Goal: Information Seeking & Learning: Learn about a topic

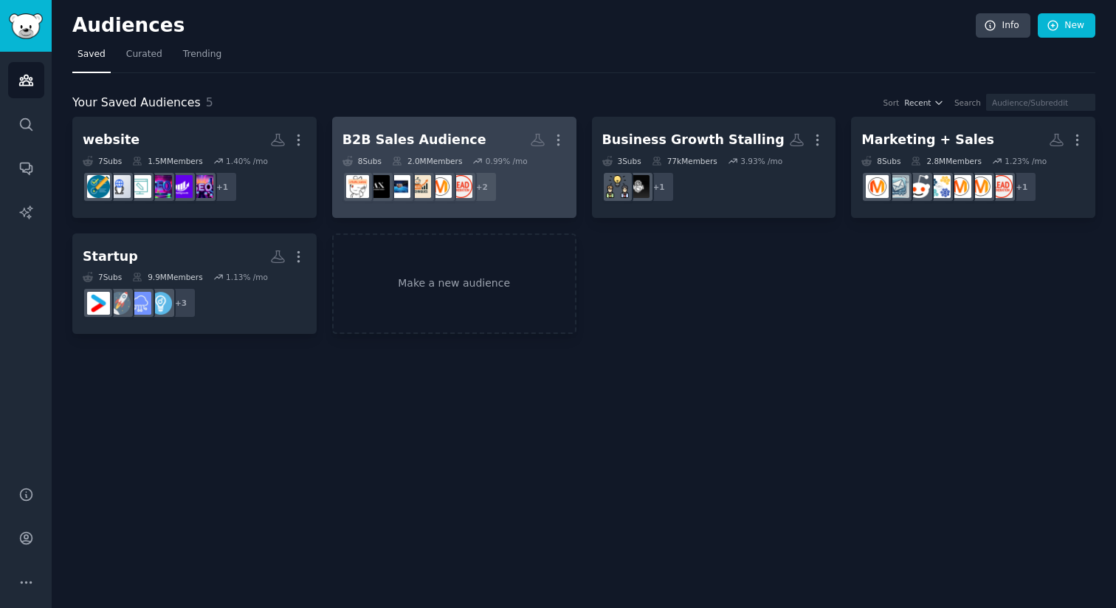
click at [405, 149] on h2 "B2B Sales Audience More" at bounding box center [455, 140] width 224 height 26
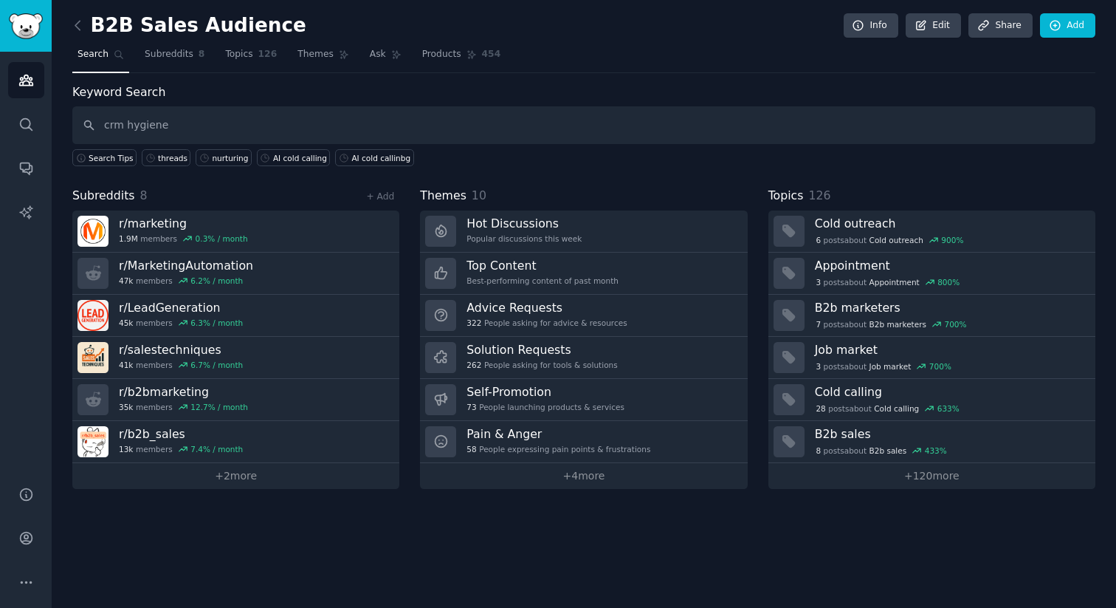
type input "crm hygiene"
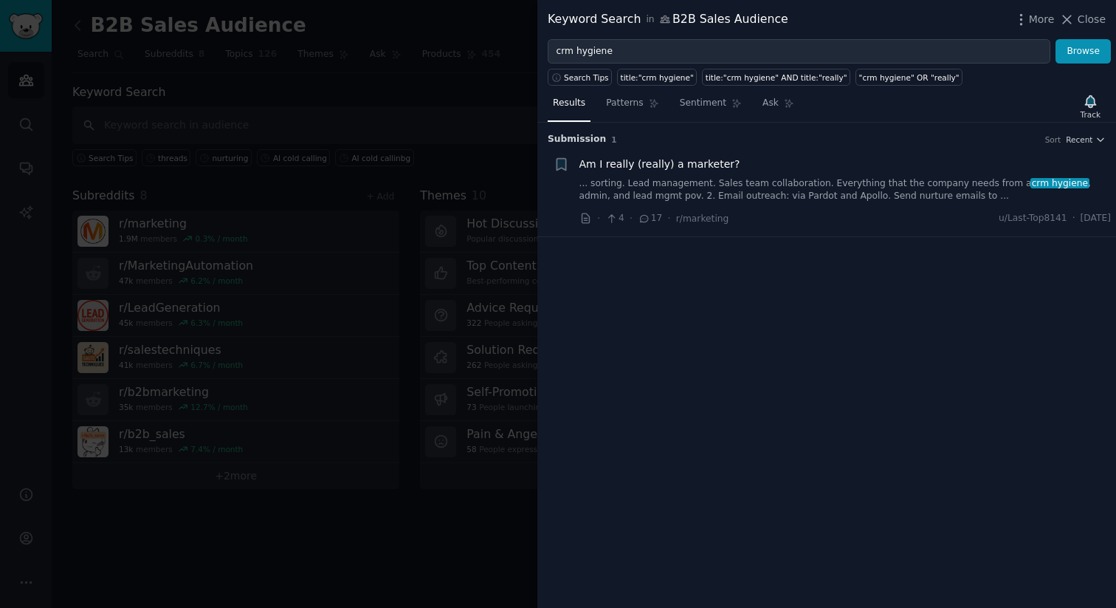
click at [667, 169] on span "Am I really (really) a marketer?" at bounding box center [659, 164] width 161 height 16
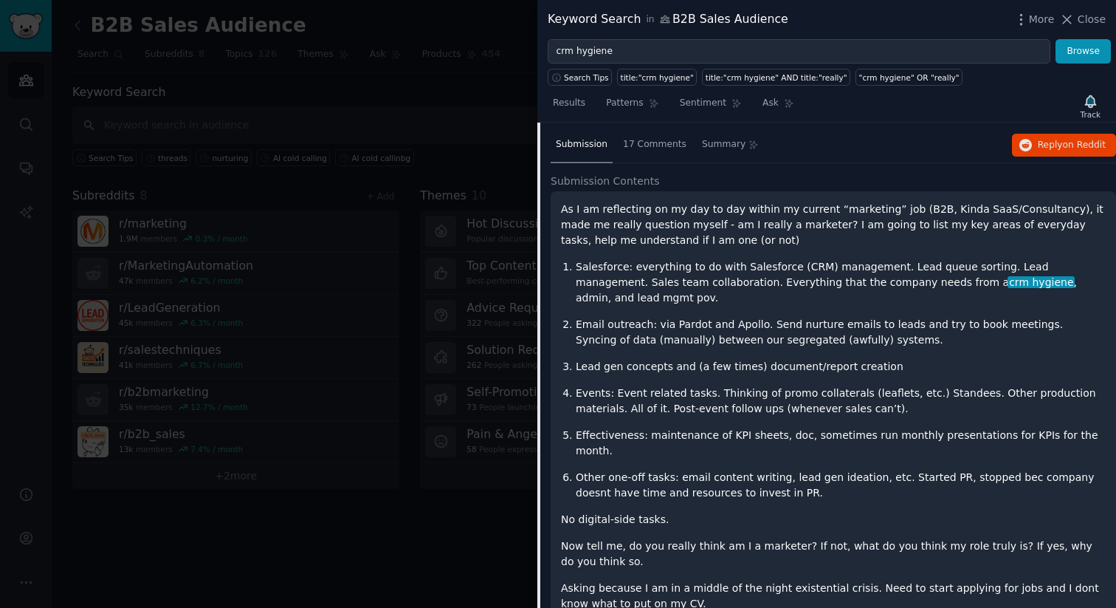
scroll to position [117, 0]
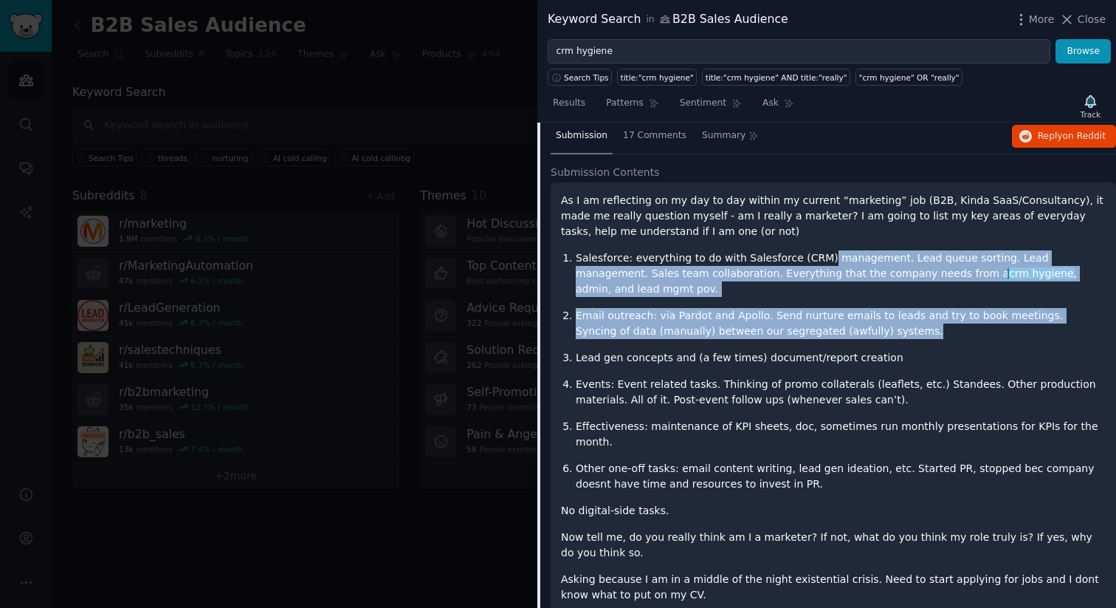
drag, startPoint x: 819, startPoint y: 261, endPoint x: 932, endPoint y: 315, distance: 125.5
click at [932, 315] on ol "Salesforce: everything to do with Salesforce (CRM) management. Lead queue sorti…" at bounding box center [833, 370] width 545 height 241
click at [920, 321] on p "Email outreach: via Pardot and Apollo. Send nurture emails to leads and try to …" at bounding box center [841, 323] width 530 height 31
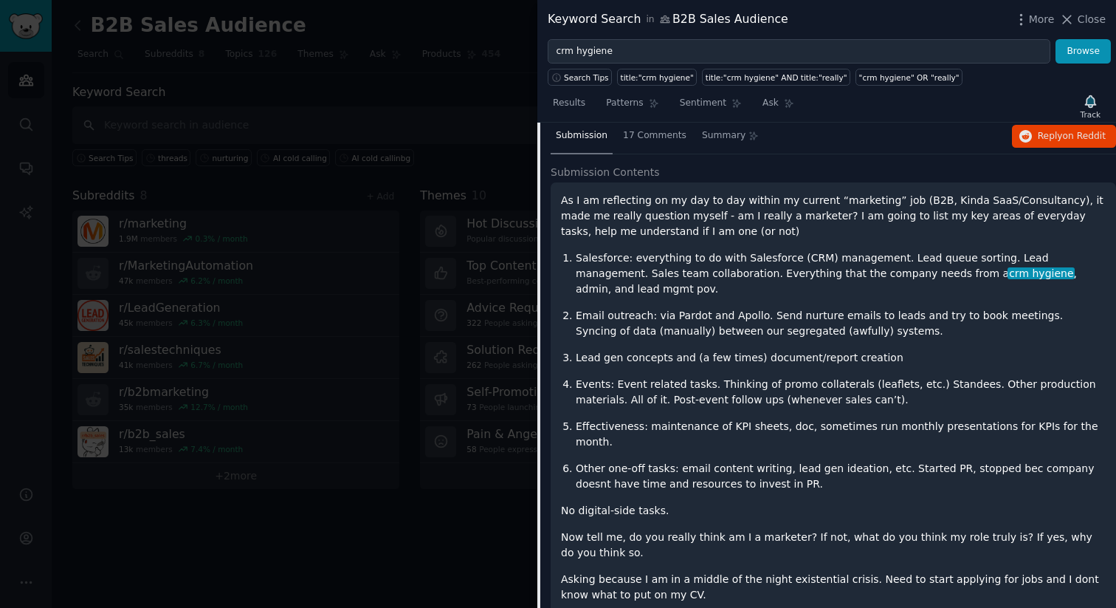
scroll to position [131, 0]
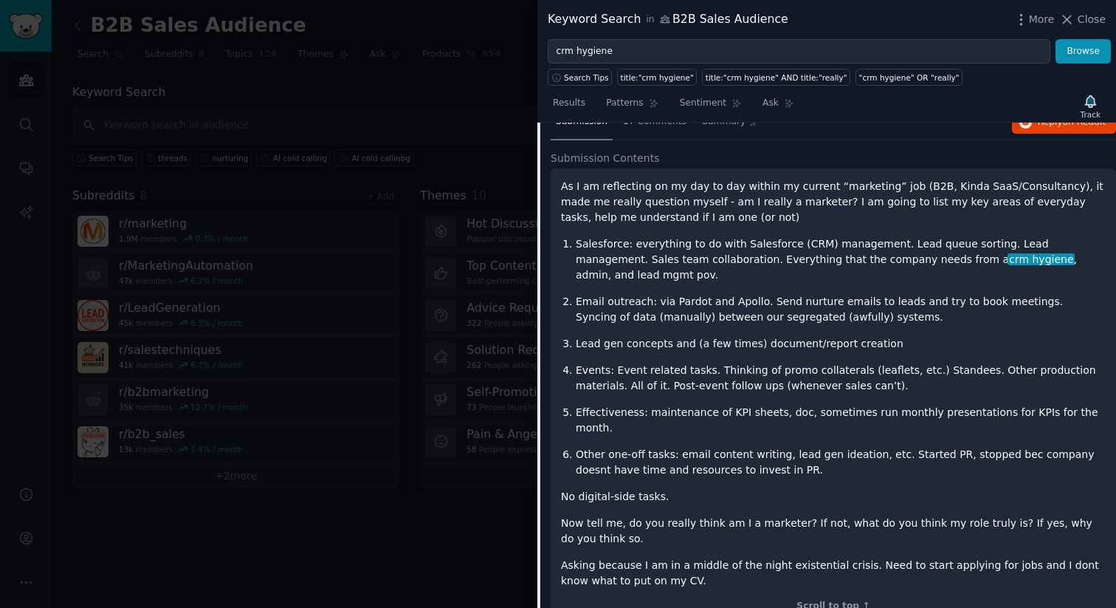
drag, startPoint x: 690, startPoint y: 356, endPoint x: 808, endPoint y: 366, distance: 117.8
click at [811, 366] on p "Events: Event related tasks. Thinking of promo collaterals (leaflets, etc.) Sta…" at bounding box center [841, 377] width 530 height 31
drag, startPoint x: 804, startPoint y: 362, endPoint x: 842, endPoint y: 372, distance: 39.8
click at [846, 372] on p "Events: Event related tasks. Thinking of promo collaterals (leaflets, etc.) Sta…" at bounding box center [841, 377] width 530 height 31
click at [836, 405] on p "Effectiveness: maintenance of KPI sheets, doc, sometimes run monthly presentati…" at bounding box center [841, 420] width 530 height 31
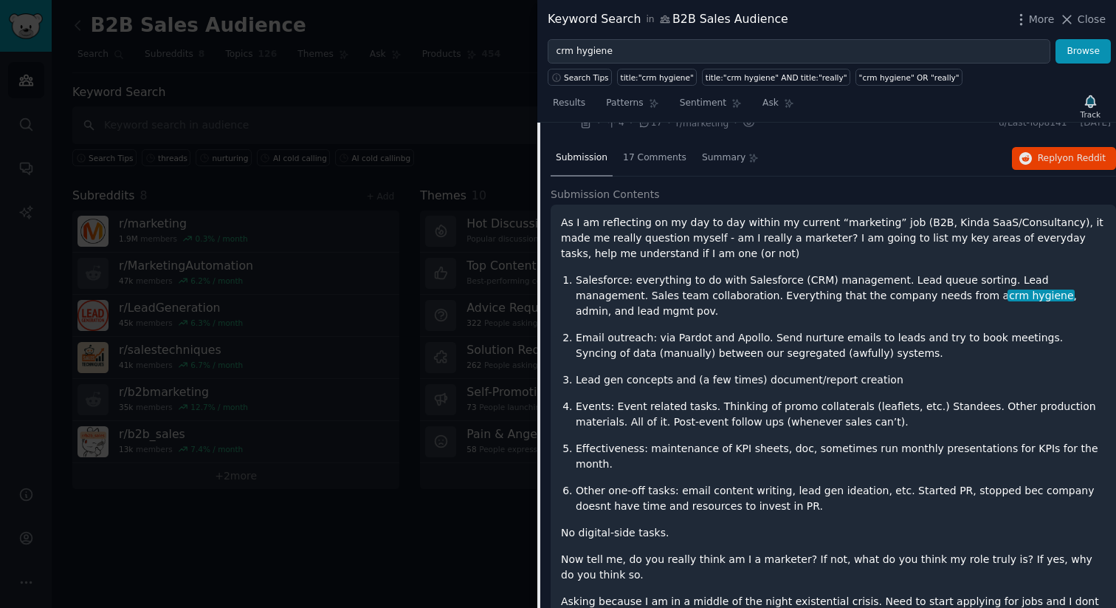
scroll to position [81, 0]
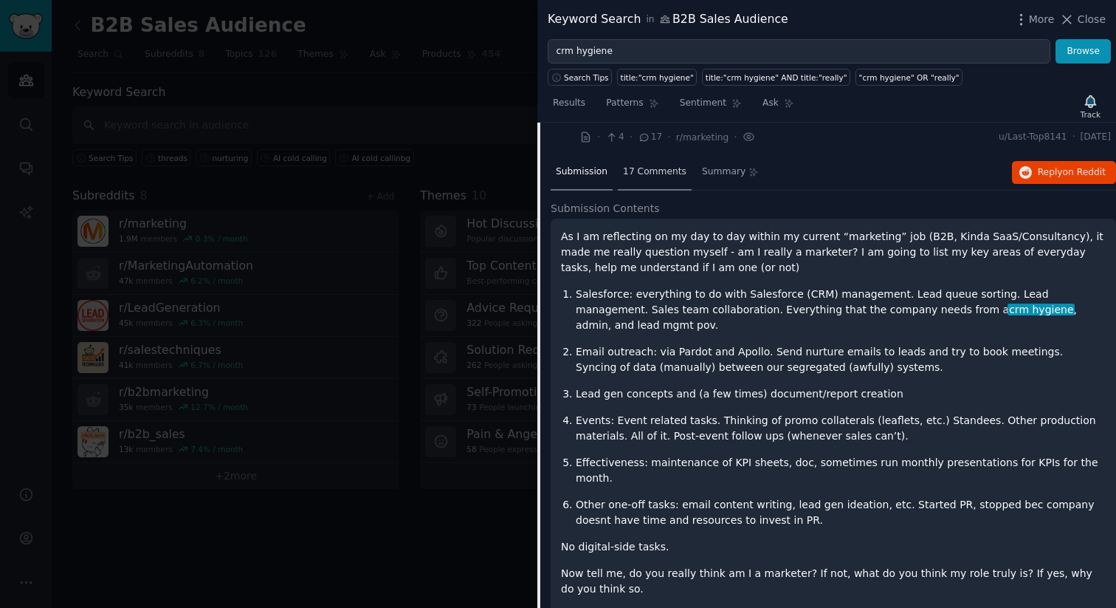
click at [653, 168] on span "17 Comments" at bounding box center [654, 171] width 63 height 13
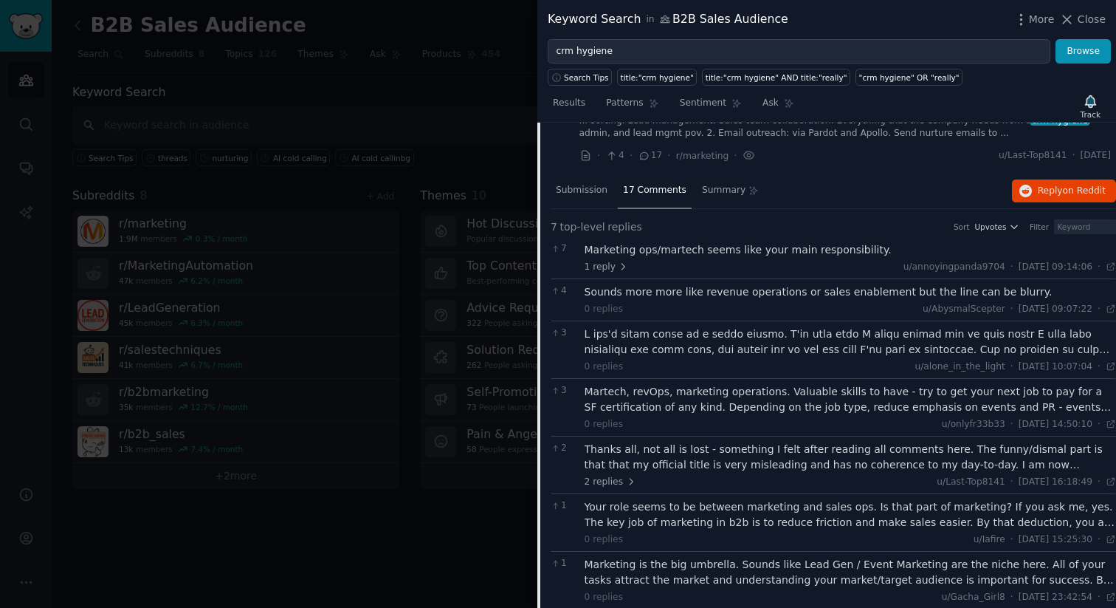
scroll to position [80, 0]
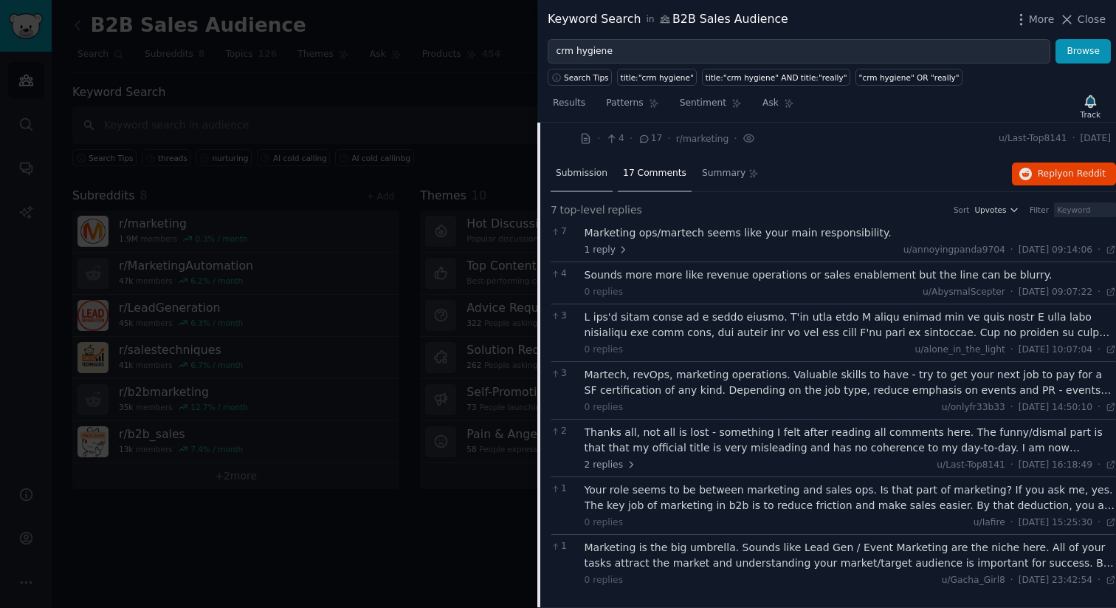
click at [588, 172] on span "Submission" at bounding box center [582, 173] width 52 height 13
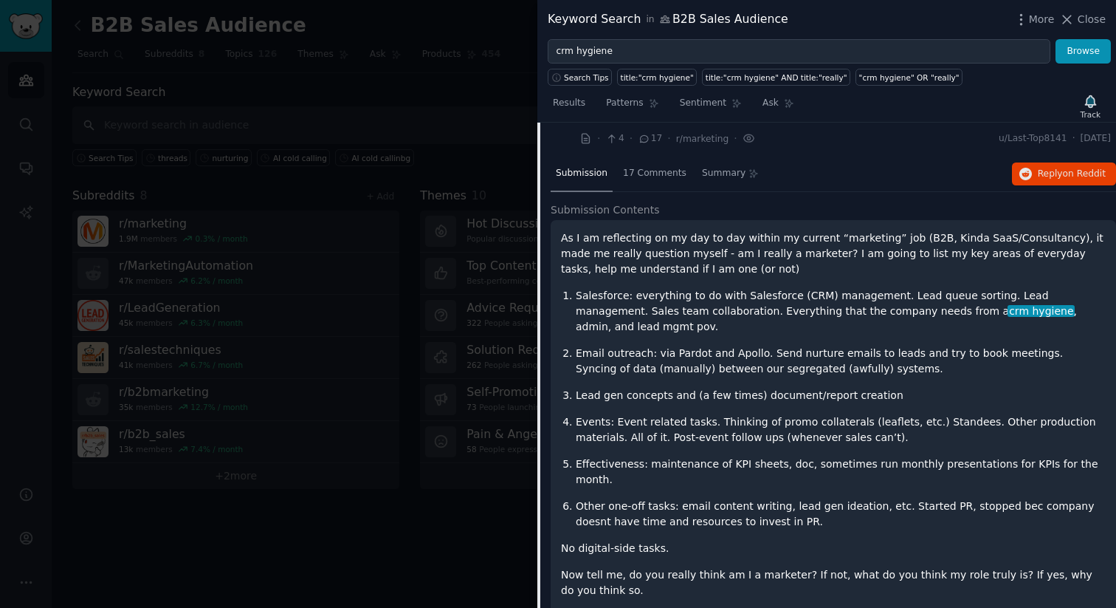
scroll to position [131, 0]
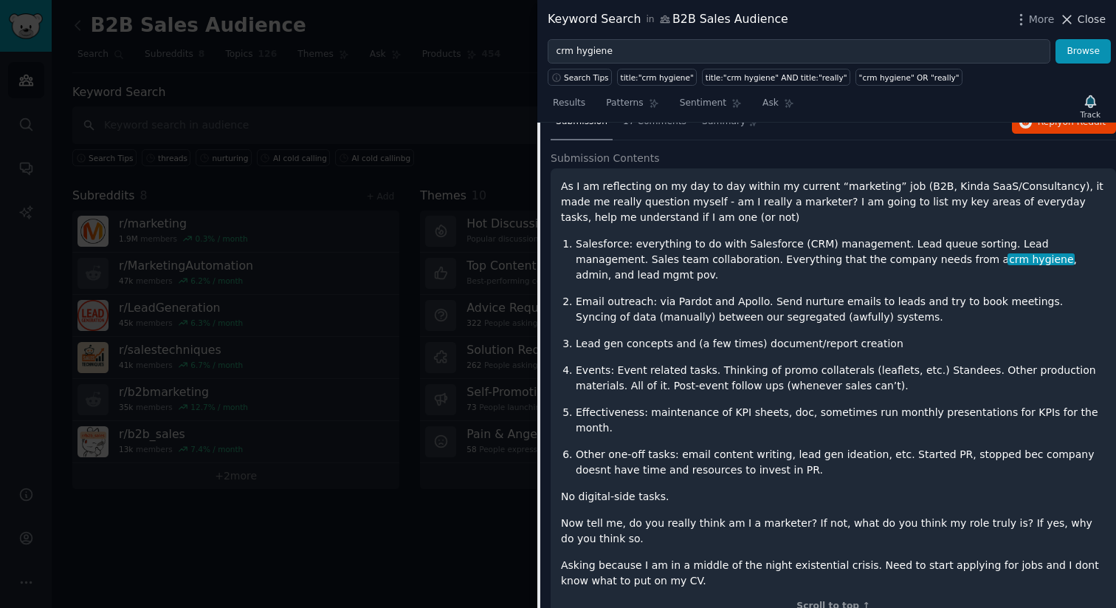
click at [1081, 17] on span "Close" at bounding box center [1092, 20] width 28 height 16
